Goal: Information Seeking & Learning: Learn about a topic

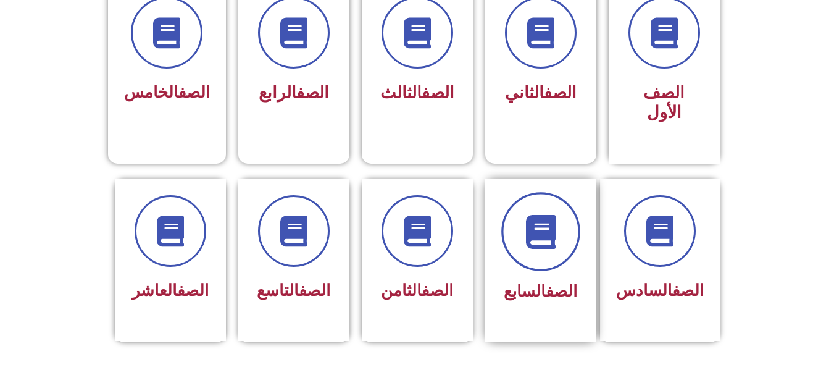
scroll to position [370, 0]
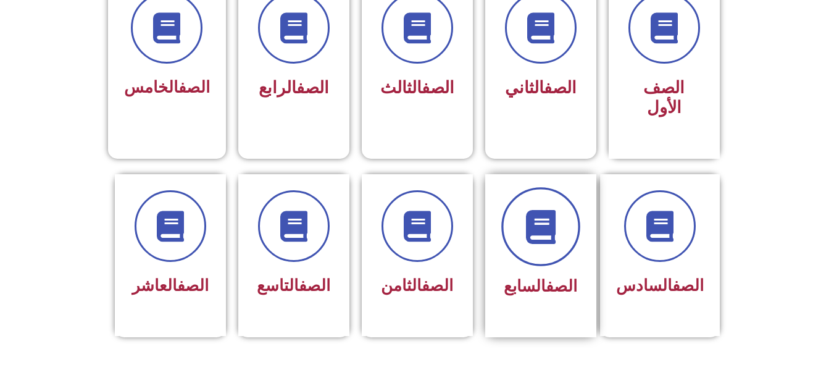
click at [546, 228] on span at bounding box center [540, 226] width 79 height 79
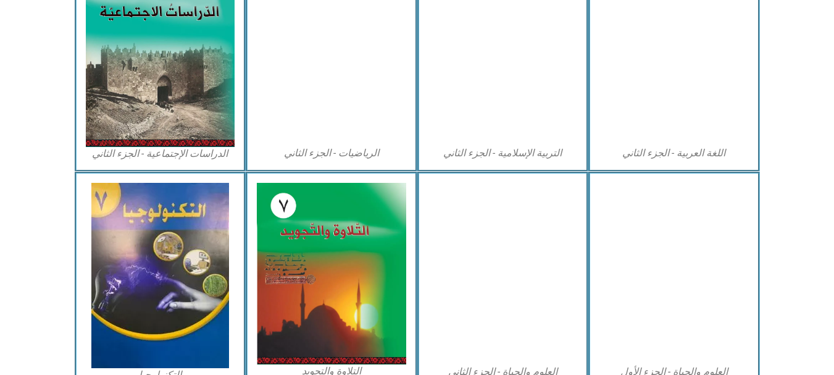
scroll to position [679, 0]
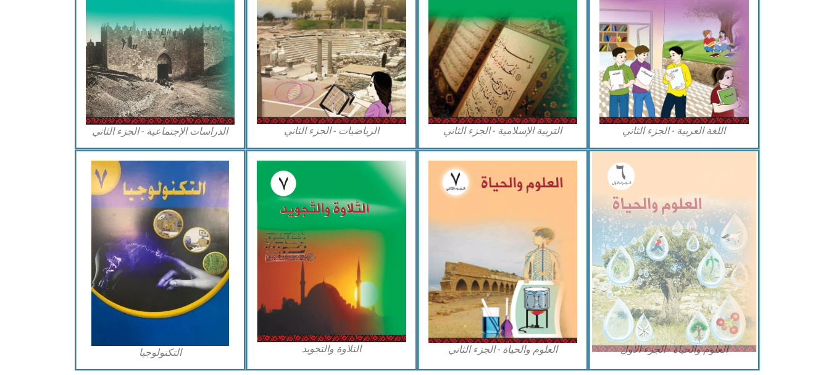
click at [674, 271] on img at bounding box center [674, 251] width 164 height 200
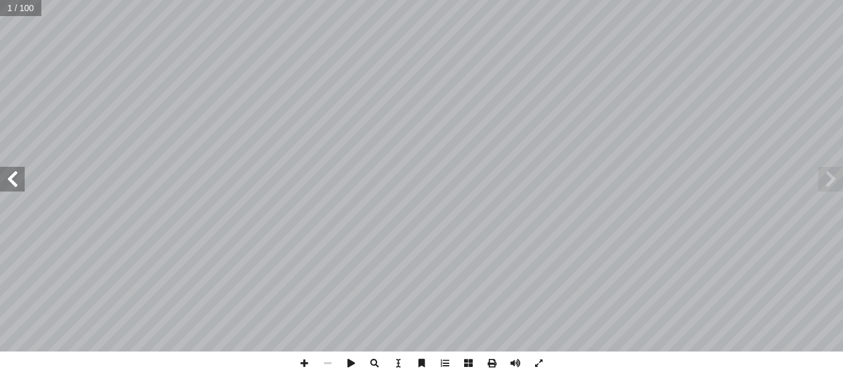
click at [17, 186] on span at bounding box center [12, 179] width 25 height 25
click at [17, 185] on span at bounding box center [12, 179] width 25 height 25
click at [16, 185] on span at bounding box center [12, 179] width 25 height 25
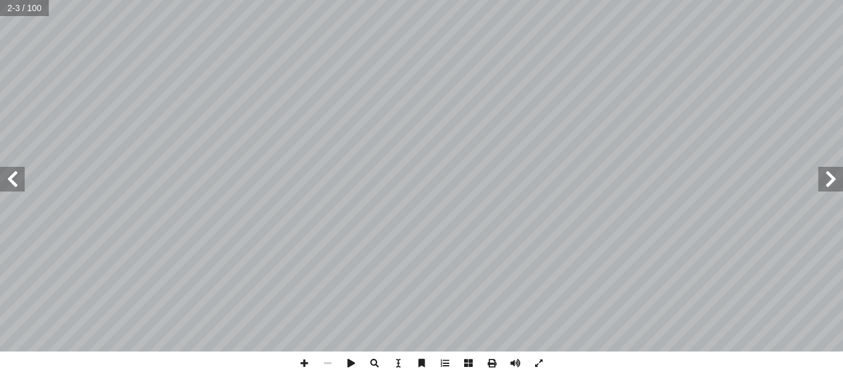
click at [16, 183] on span at bounding box center [12, 179] width 25 height 25
click at [830, 181] on span at bounding box center [831, 179] width 25 height 25
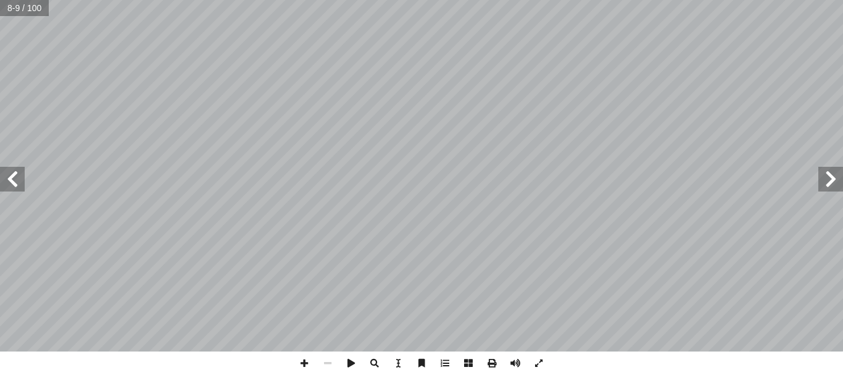
click at [828, 176] on span at bounding box center [831, 179] width 25 height 25
click at [16, 176] on span at bounding box center [12, 179] width 25 height 25
click at [379, 367] on span at bounding box center [374, 362] width 23 height 23
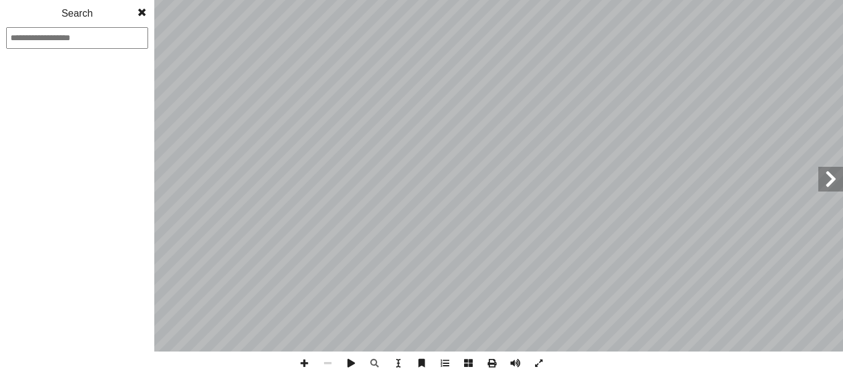
click at [145, 11] on span at bounding box center [142, 12] width 22 height 25
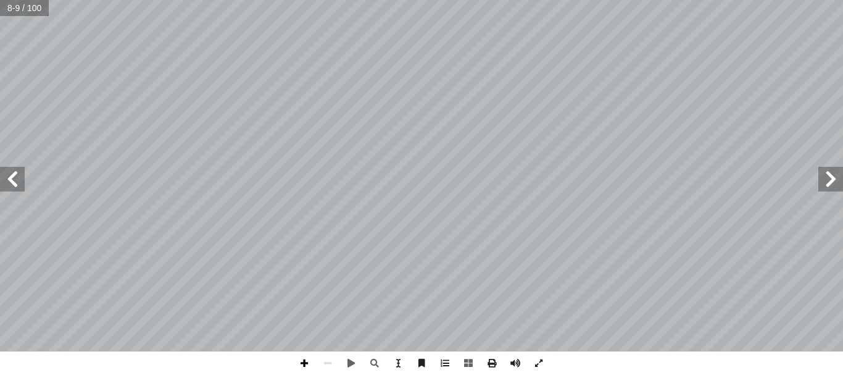
click at [303, 363] on span at bounding box center [304, 362] width 23 height 23
click at [303, 362] on span at bounding box center [304, 362] width 23 height 23
click at [351, 363] on span at bounding box center [351, 362] width 23 height 23
click at [333, 362] on span at bounding box center [327, 362] width 23 height 23
click at [352, 364] on span at bounding box center [351, 362] width 23 height 23
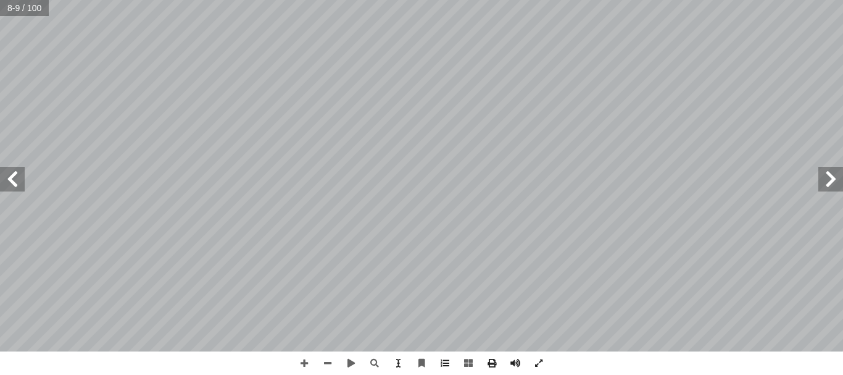
click at [832, 191] on span at bounding box center [831, 179] width 25 height 25
click at [17, 184] on span at bounding box center [12, 179] width 25 height 25
click at [311, 365] on span at bounding box center [304, 362] width 23 height 23
click at [565, 0] on html "الصفحة الرئيسية الصف الأول الصف الثاني الصف الثالث الصف الرابع الصف الخامس الصف…" at bounding box center [421, 40] width 843 height 81
click at [328, 363] on span at bounding box center [327, 362] width 23 height 23
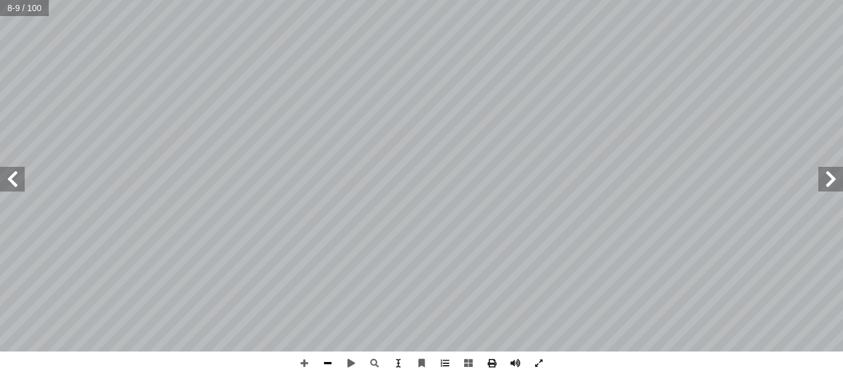
click at [328, 363] on span at bounding box center [327, 362] width 23 height 23
click at [304, 364] on span at bounding box center [304, 362] width 23 height 23
click at [14, 185] on span at bounding box center [12, 179] width 25 height 25
click at [17, 175] on span at bounding box center [12, 179] width 25 height 25
click at [22, 180] on span at bounding box center [12, 179] width 25 height 25
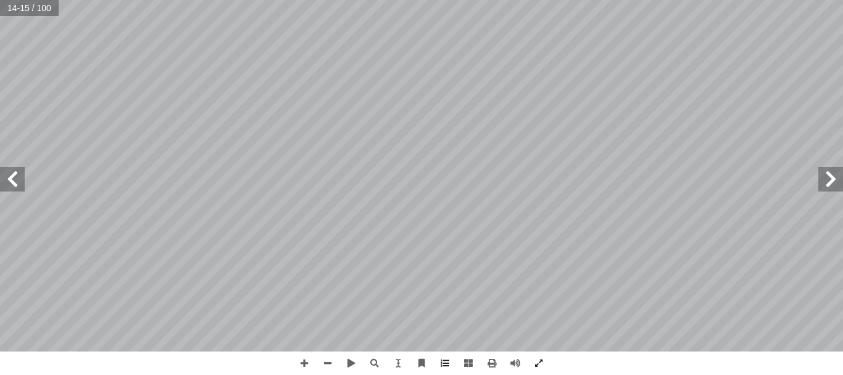
click at [837, 182] on span at bounding box center [831, 179] width 25 height 25
click at [827, 190] on span at bounding box center [831, 179] width 25 height 25
click at [14, 173] on span at bounding box center [12, 179] width 25 height 25
click at [835, 180] on span at bounding box center [831, 179] width 25 height 25
click at [698, 0] on html "الصفحة الرئيسية الصف الأول الصف الثاني الصف الثالث الصف الرابع الصف الخامس الصف…" at bounding box center [421, 40] width 843 height 81
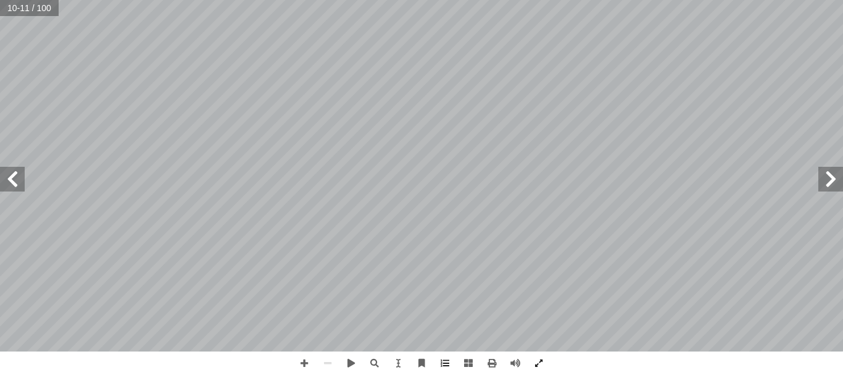
click at [829, 182] on span at bounding box center [831, 179] width 25 height 25
click at [19, 175] on span at bounding box center [12, 179] width 25 height 25
click at [18, 183] on span at bounding box center [12, 179] width 25 height 25
